Goal: Navigation & Orientation: Find specific page/section

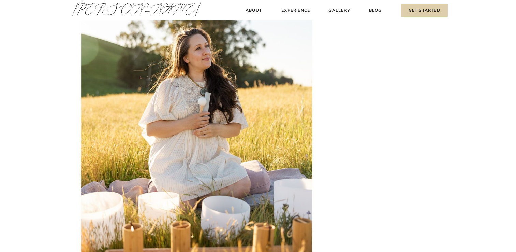
scroll to position [5411, 0]
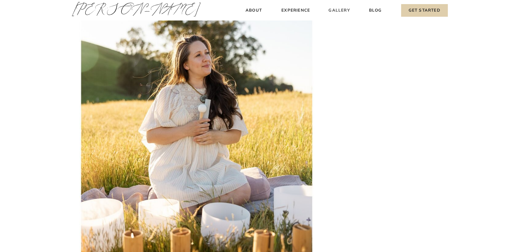
click at [340, 8] on h3 "Gallery" at bounding box center [339, 10] width 23 height 7
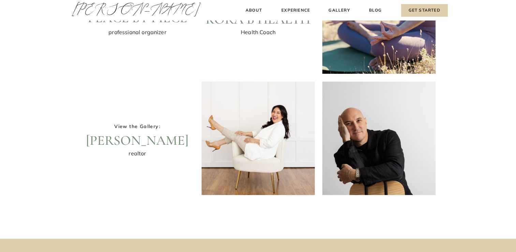
scroll to position [205, 0]
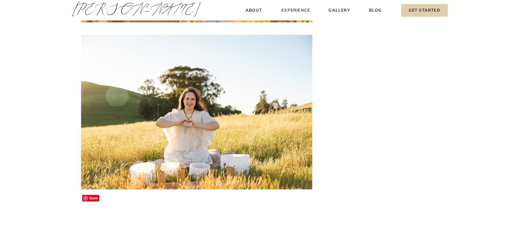
scroll to position [5648, 0]
